Goal: Task Accomplishment & Management: Use online tool/utility

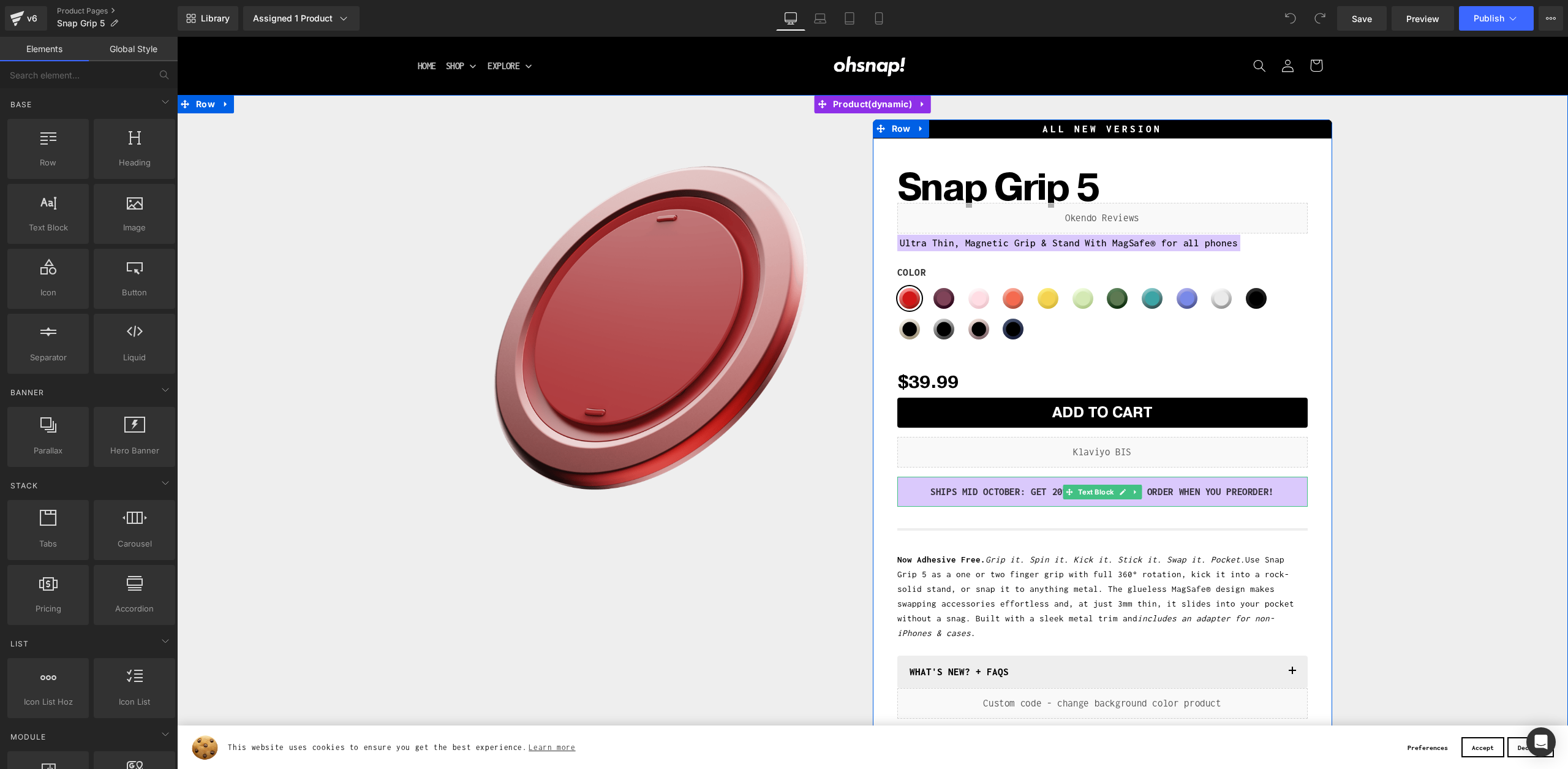
click at [1018, 488] on p "SHIPS MID OCTOBER: GET 20% Off YOUR NEXT ORDER WHEN YOU Preorder!" at bounding box center [1103, 492] width 392 height 18
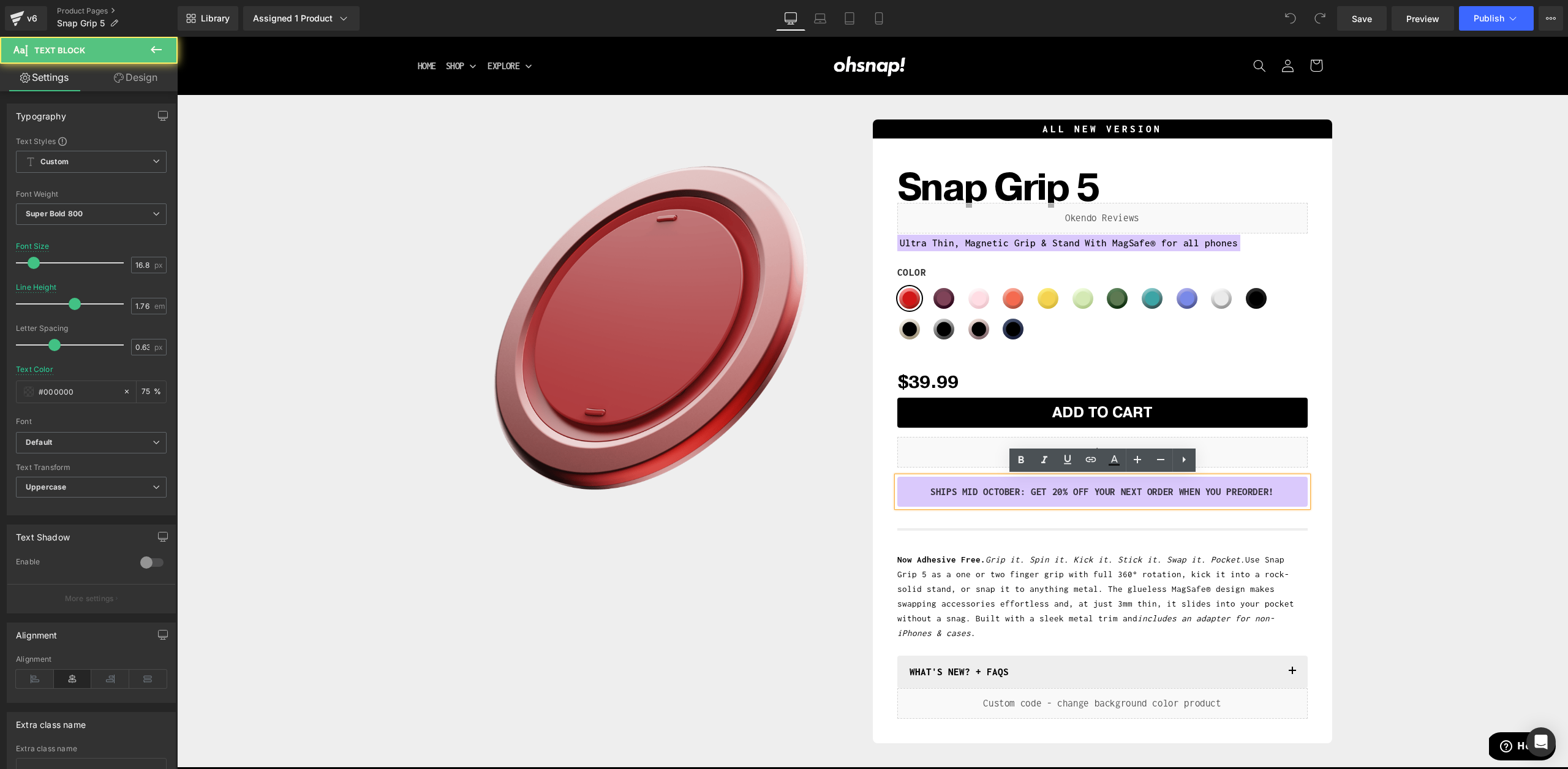
click at [964, 492] on p "SHIPS MID OCTOBER: GET 20% Off YOUR NEXT ORDER WHEN YOU Preorder!" at bounding box center [1103, 492] width 392 height 18
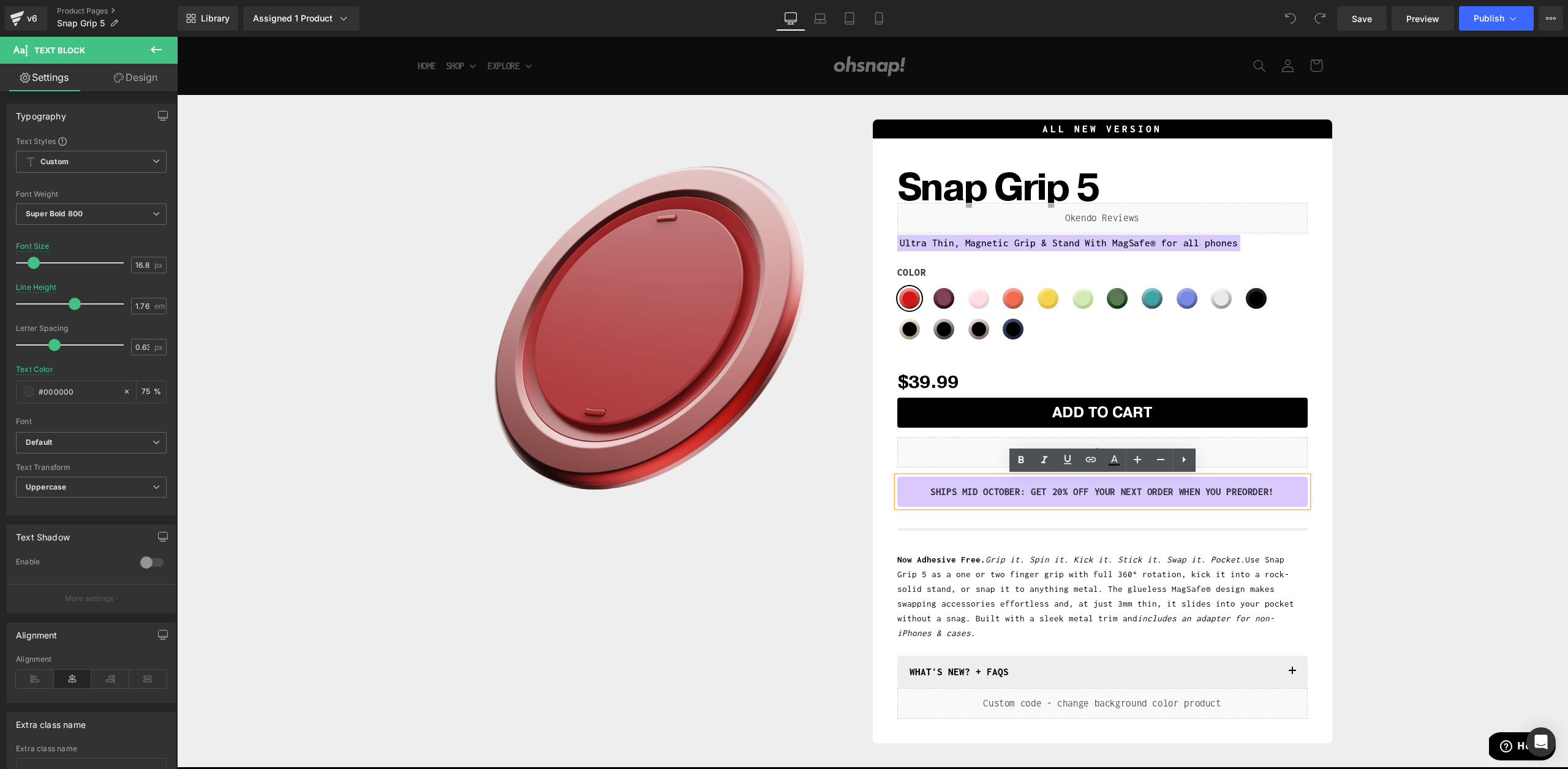
click at [964, 492] on p "SHIPS MID OCTOBER: GET 20% Off YOUR NEXT ORDER WHEN YOU Preorder!" at bounding box center [1103, 492] width 392 height 18
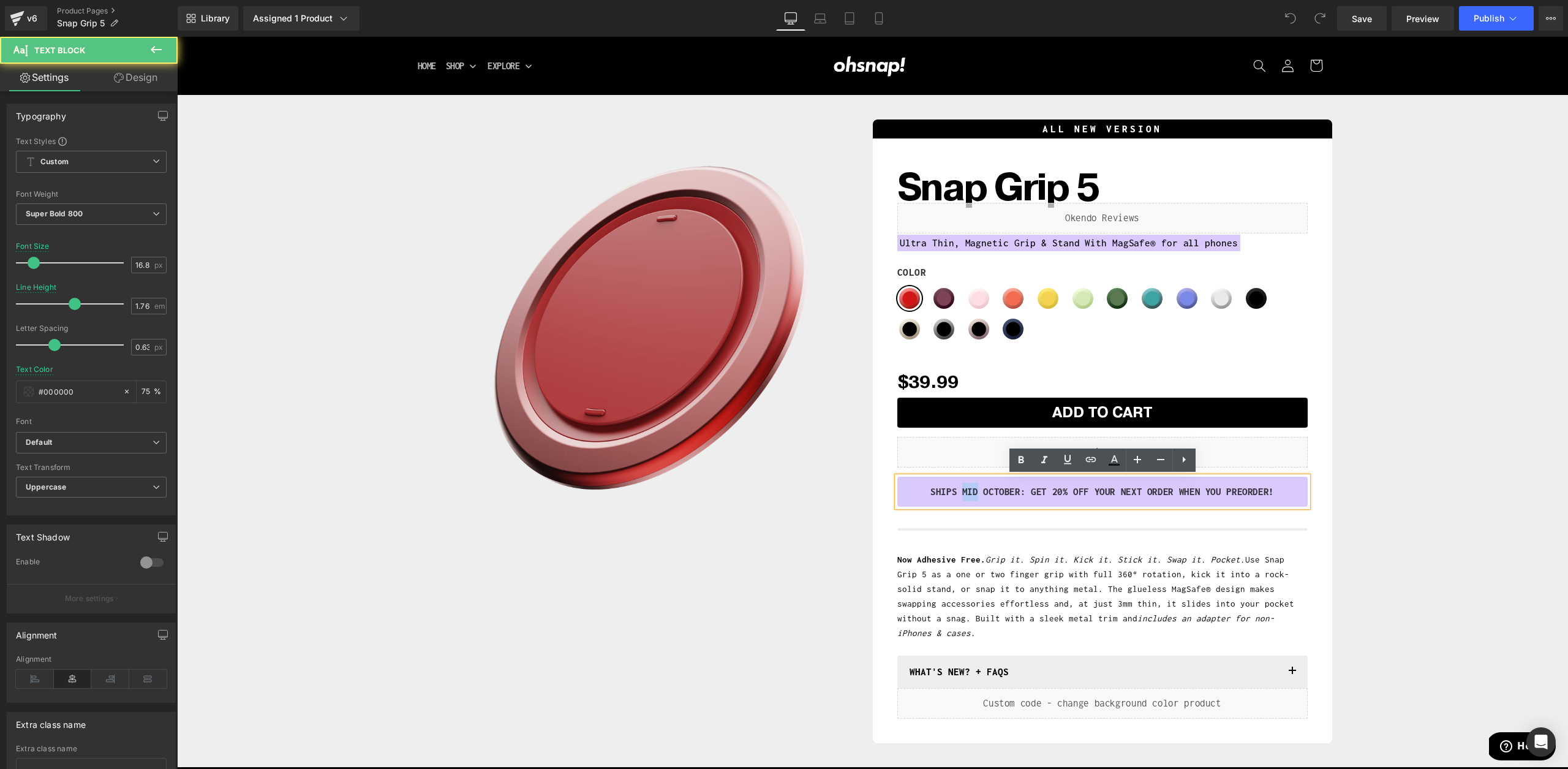
click at [964, 492] on p "SHIPS MID OCTOBER: GET 20% Off YOUR NEXT ORDER WHEN YOU Preorder!" at bounding box center [1103, 492] width 392 height 18
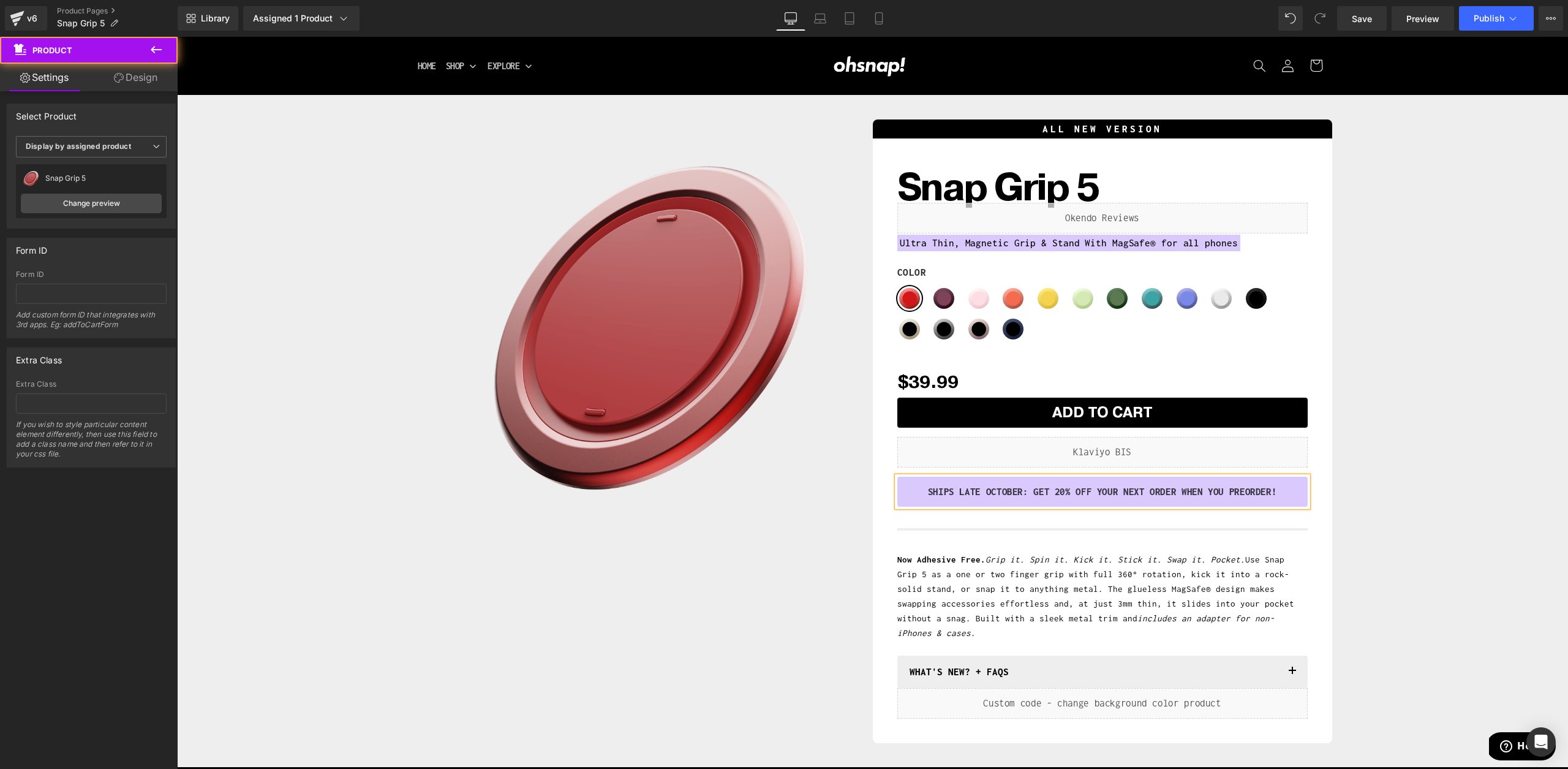
click at [1404, 387] on div "Sale Off (P) Image Row ALL NEW VERSION Heading Snap Grip 5 (P) Title Liquid Ult…" at bounding box center [873, 428] width 1379 height 630
click at [1360, 14] on span "Save" at bounding box center [1362, 19] width 20 height 13
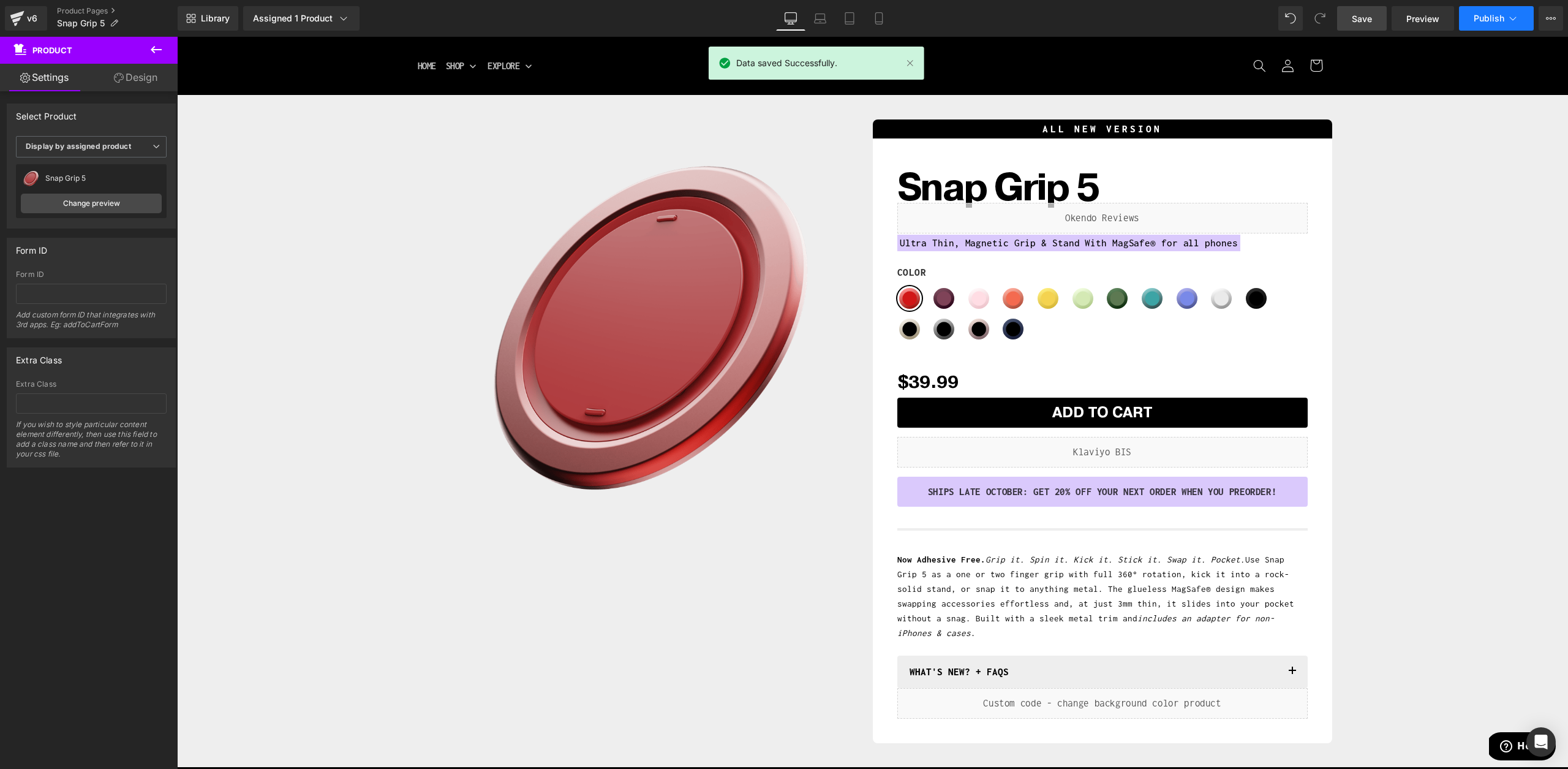
click at [1483, 24] on button "Publish" at bounding box center [1496, 18] width 75 height 24
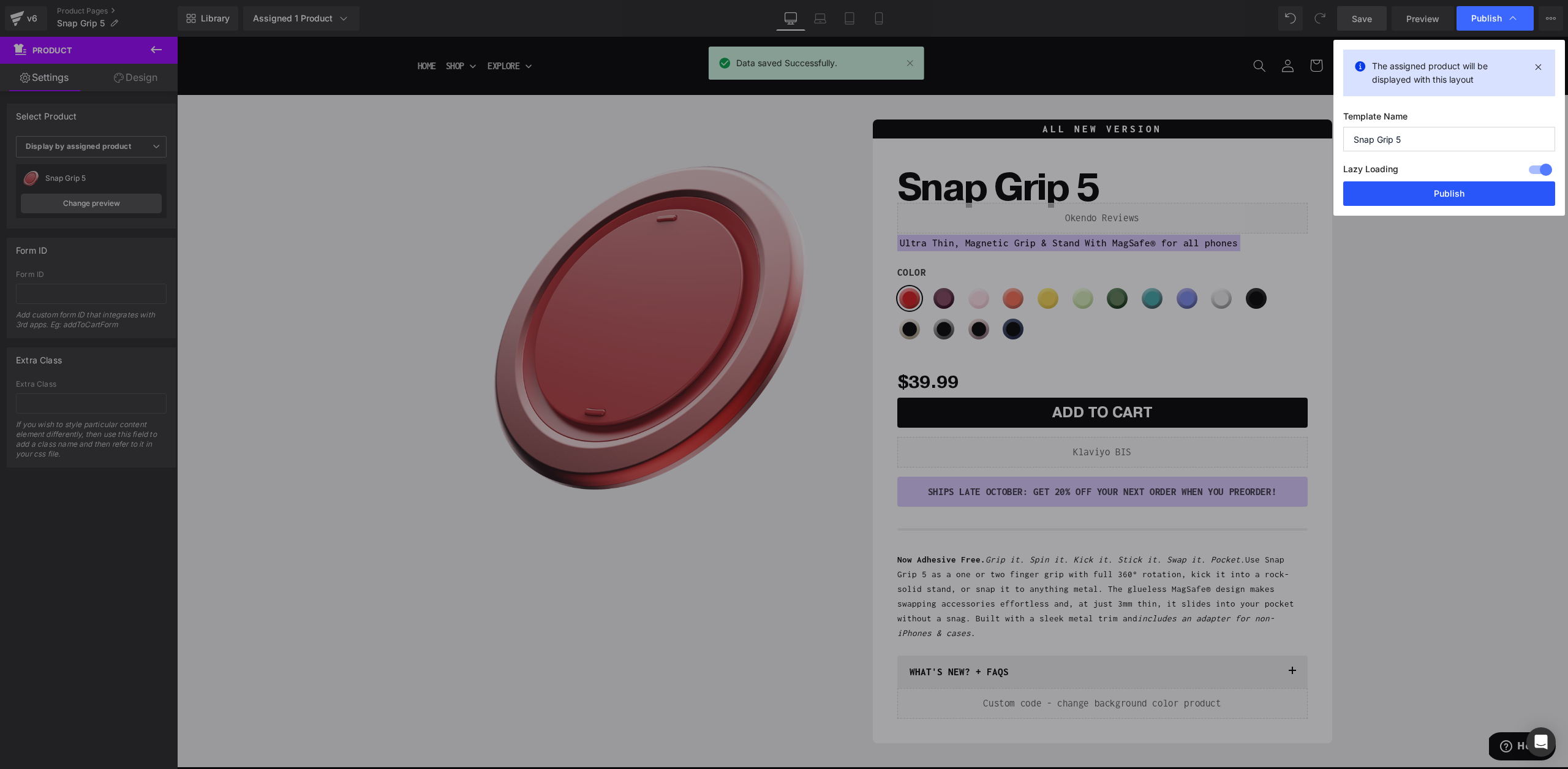
drag, startPoint x: 1422, startPoint y: 197, endPoint x: 89, endPoint y: 73, distance: 1338.8
click at [1422, 197] on button "Publish" at bounding box center [1449, 193] width 212 height 24
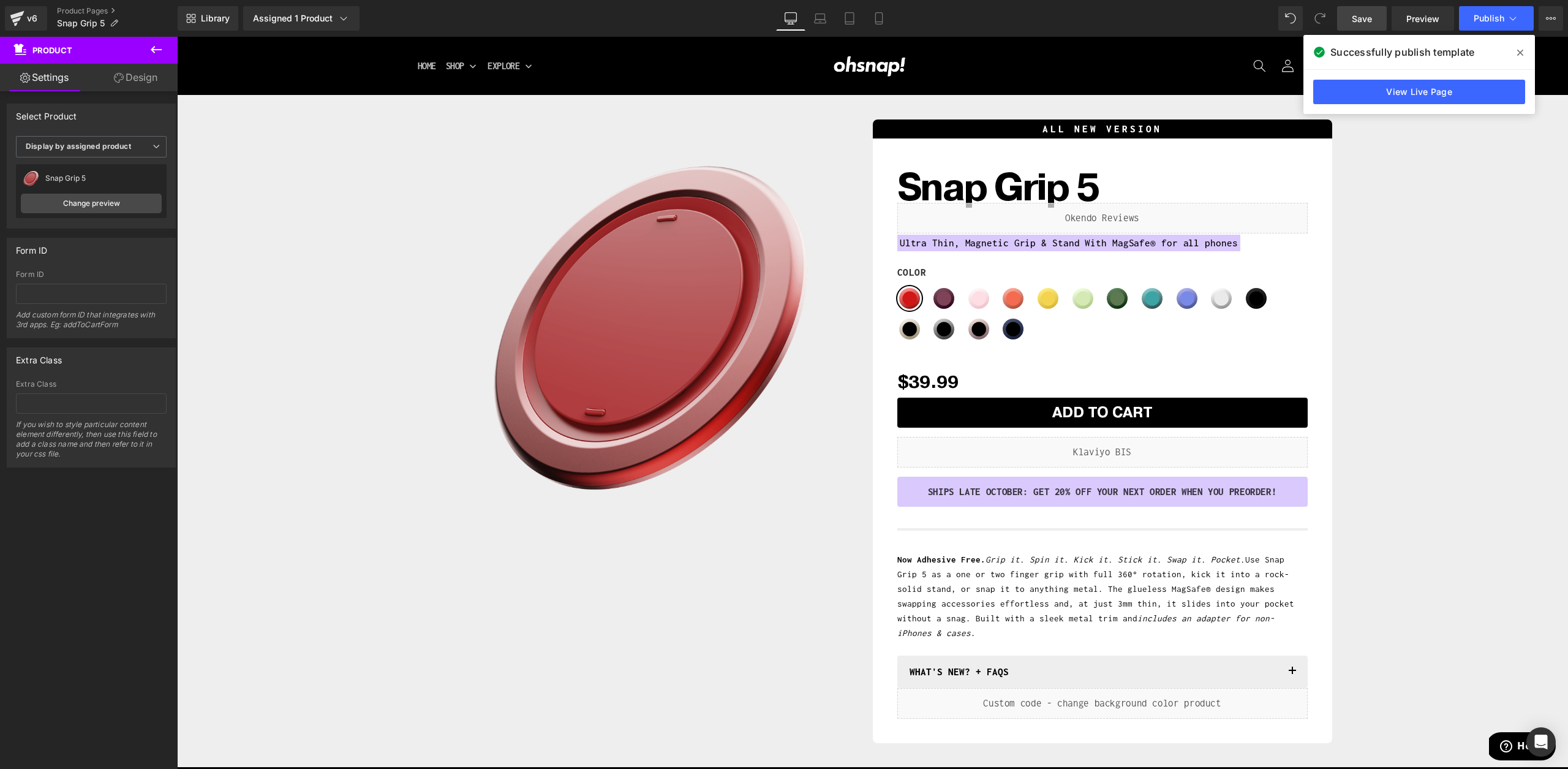
click at [1102, 501] on div "SHIPS LATE OCTOBER: GET 20% Off YOUR NEXT ORDER WHEN YOU Preorder!" at bounding box center [1103, 492] width 410 height 31
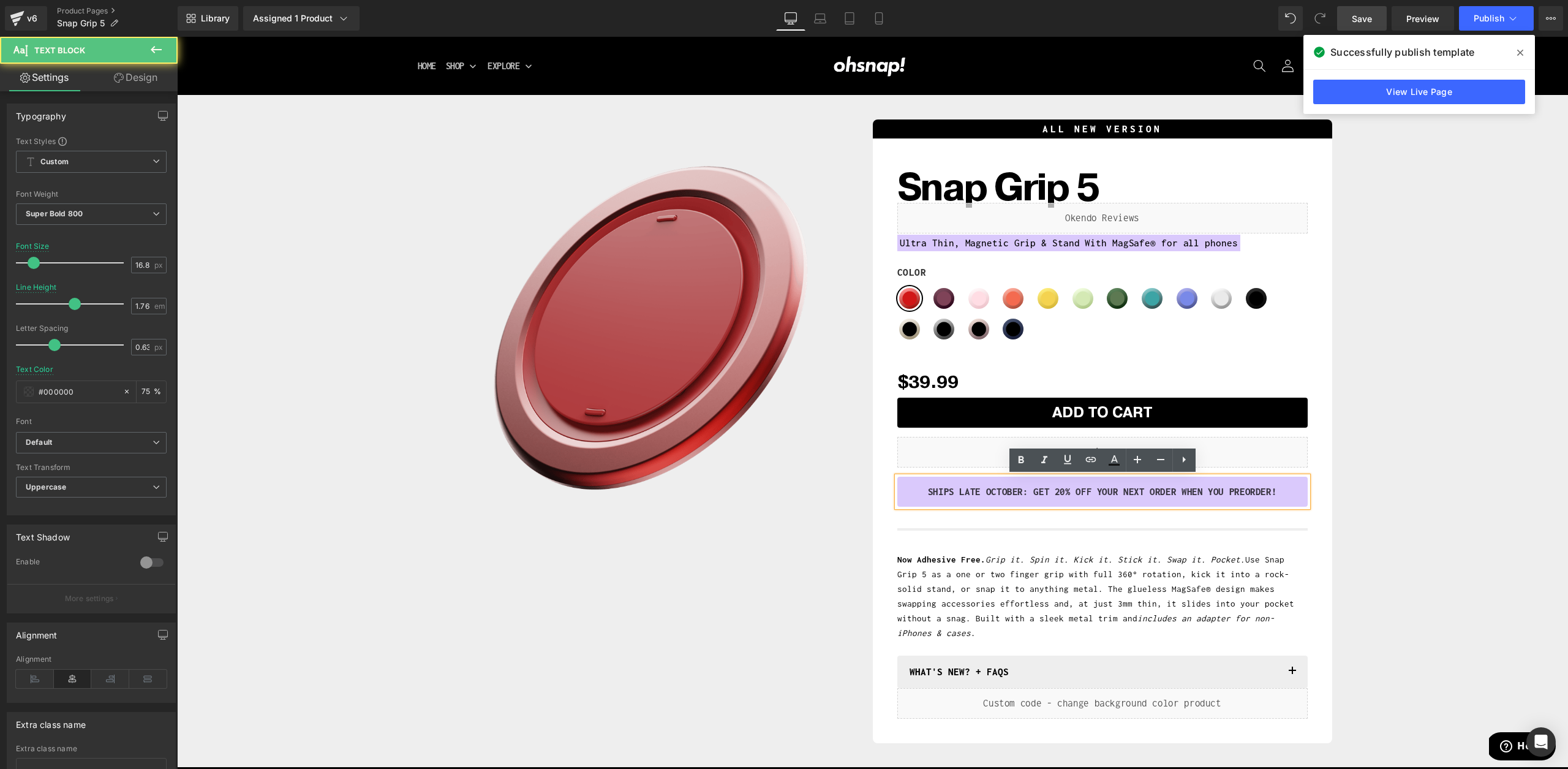
click at [1332, 491] on div "ALL NEW VERSION Heading Snap Grip 5 (P) Title Liquid Ultra Thin, Magnetic Grip …" at bounding box center [1103, 431] width 460 height 624
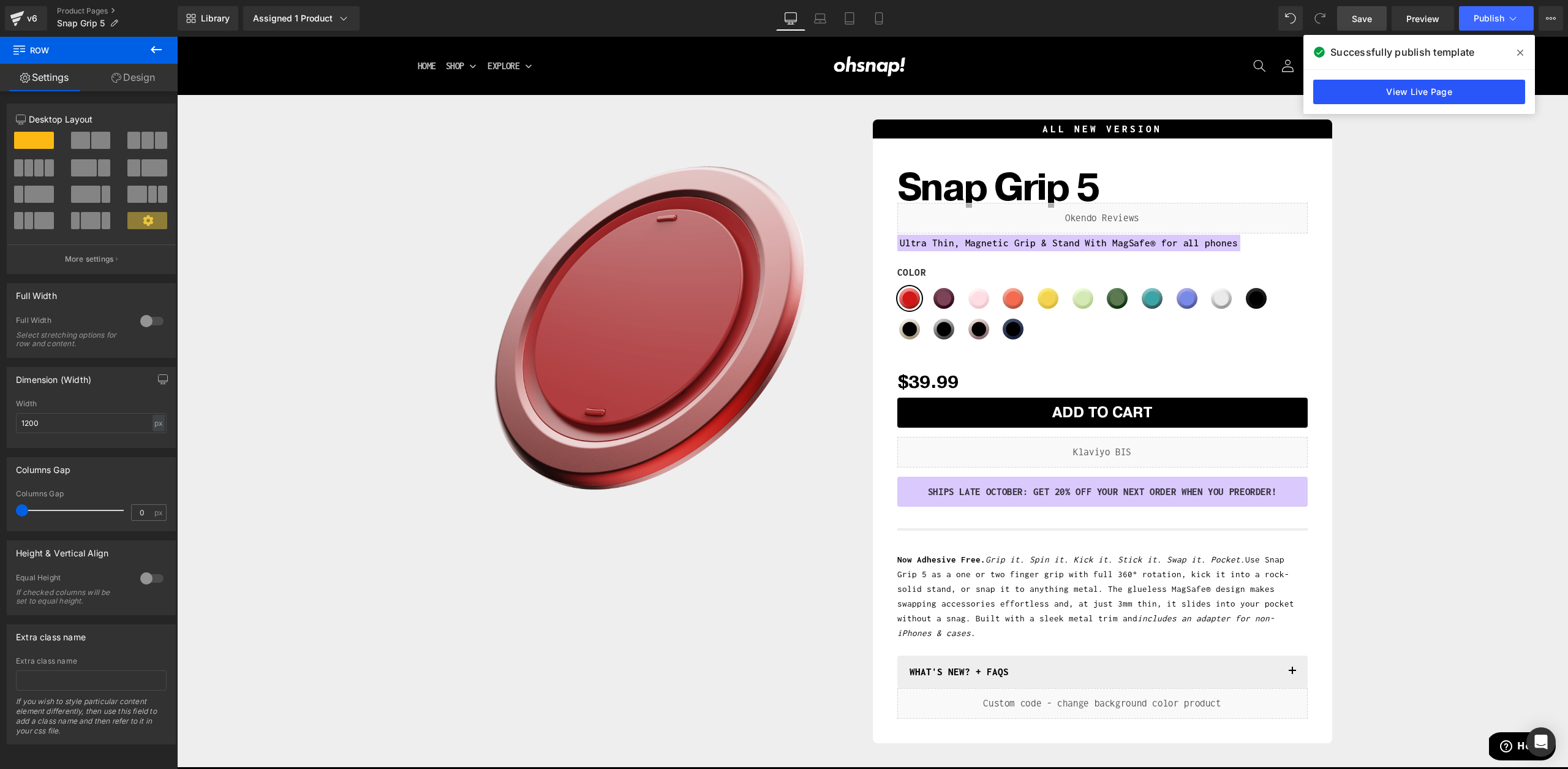
click at [1417, 96] on link "View Live Page" at bounding box center [1419, 91] width 212 height 24
